Goal: Task Accomplishment & Management: Complete application form

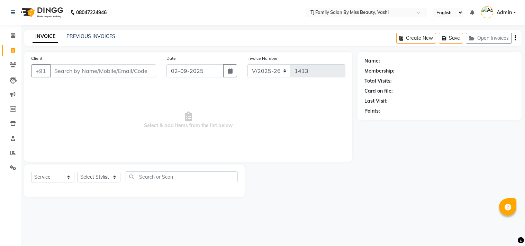
select select "703"
select select "service"
click at [88, 70] on input "Client" at bounding box center [103, 70] width 106 height 13
click at [81, 74] on input "Client" at bounding box center [103, 70] width 106 height 13
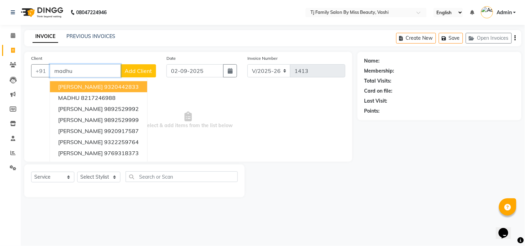
click at [136, 84] on ngb-highlight "9320442833" at bounding box center [121, 86] width 35 height 7
type input "9320442833"
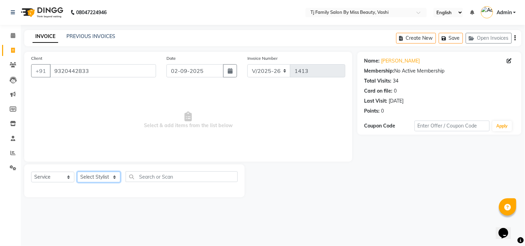
click at [111, 178] on select "Select Stylist deepak maitay [PERSON_NAME] [PERSON_NAME] Ramita [PERSON_NAME] […" at bounding box center [98, 177] width 43 height 11
select select "10804"
click at [77, 172] on select "Select Stylist deepak maitay [PERSON_NAME] [PERSON_NAME] Ramita [PERSON_NAME] […" at bounding box center [98, 177] width 43 height 11
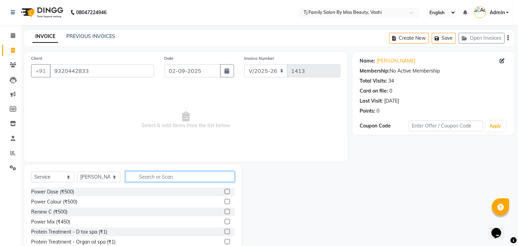
click at [157, 176] on input "text" at bounding box center [180, 177] width 109 height 11
click at [163, 174] on input "text" at bounding box center [180, 177] width 109 height 11
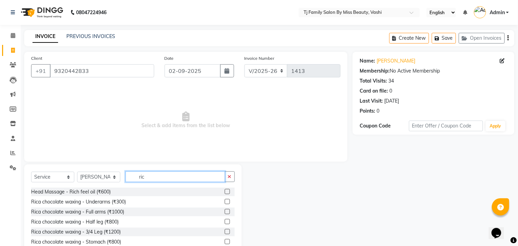
type input "rica"
